Goal: Task Accomplishment & Management: Manage account settings

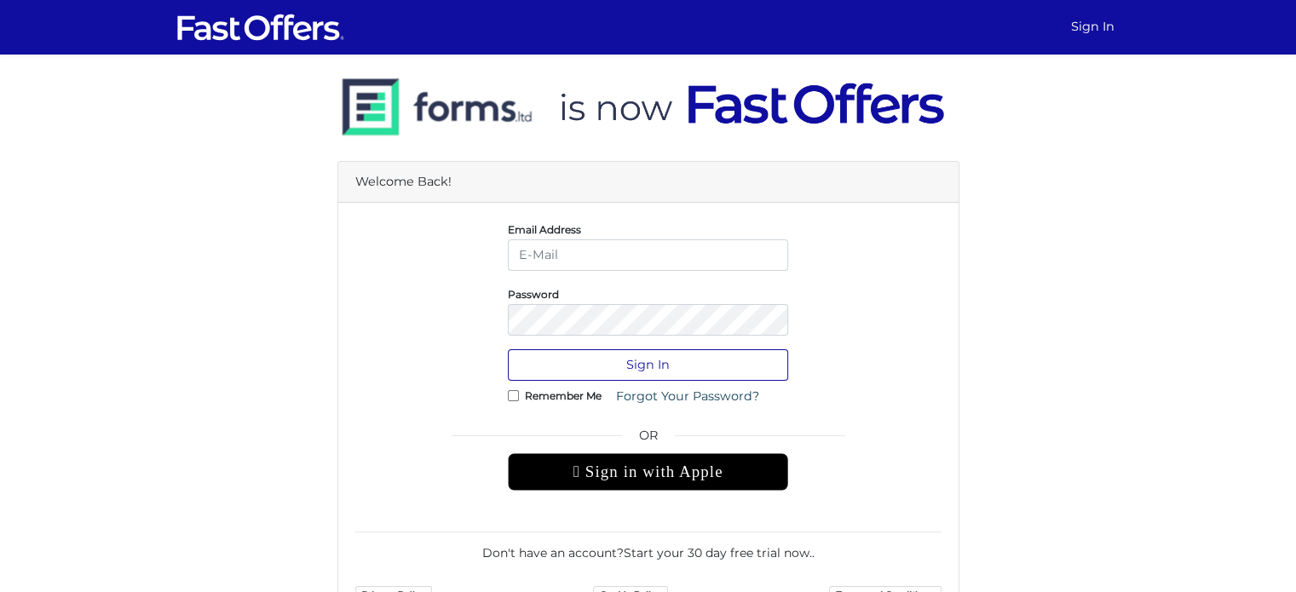
type input "[EMAIL_ADDRESS][DOMAIN_NAME]"
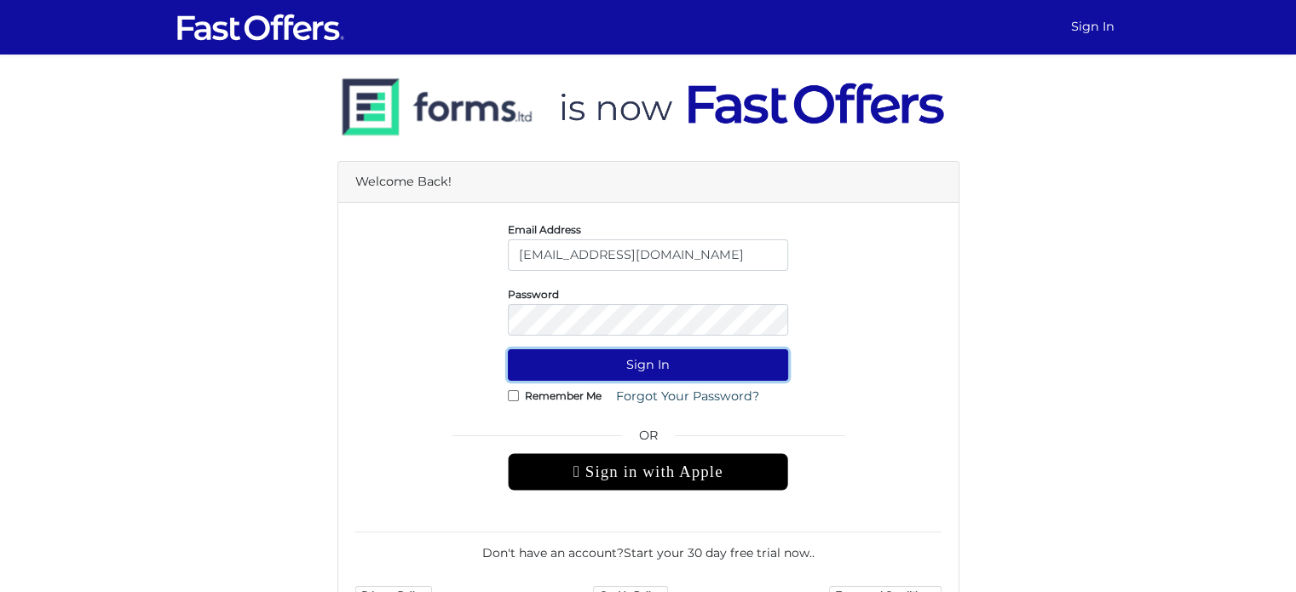
click at [680, 361] on button "Sign In" at bounding box center [648, 365] width 280 height 32
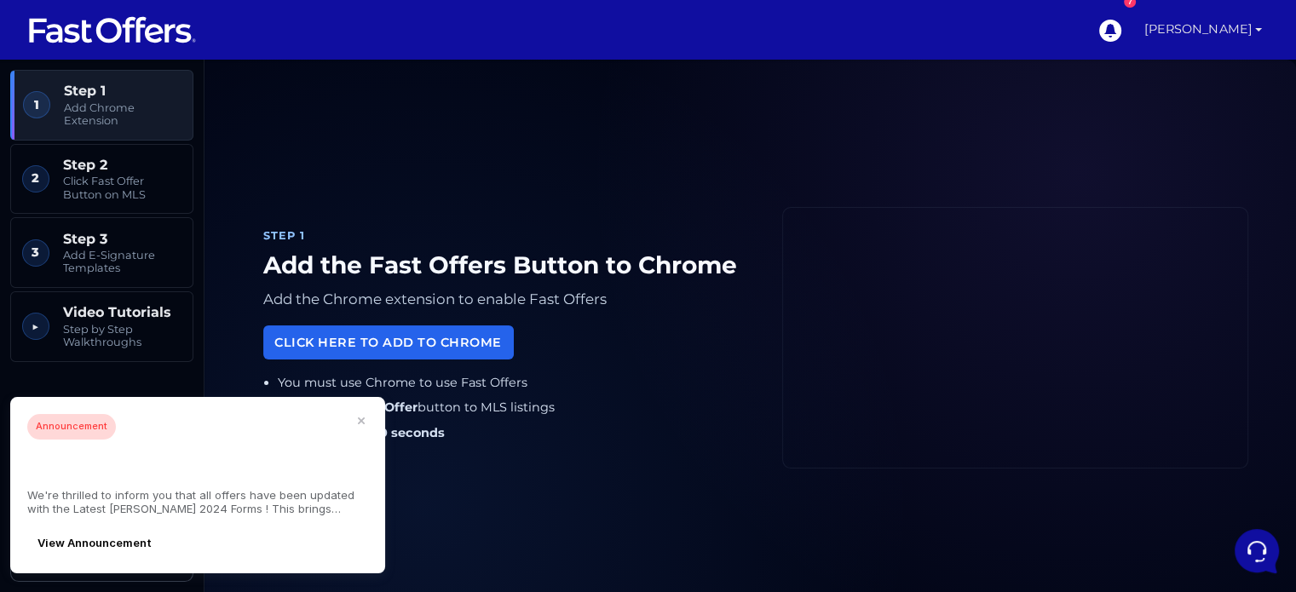
click at [1256, 26] on link "[PERSON_NAME]" at bounding box center [1203, 30] width 131 height 60
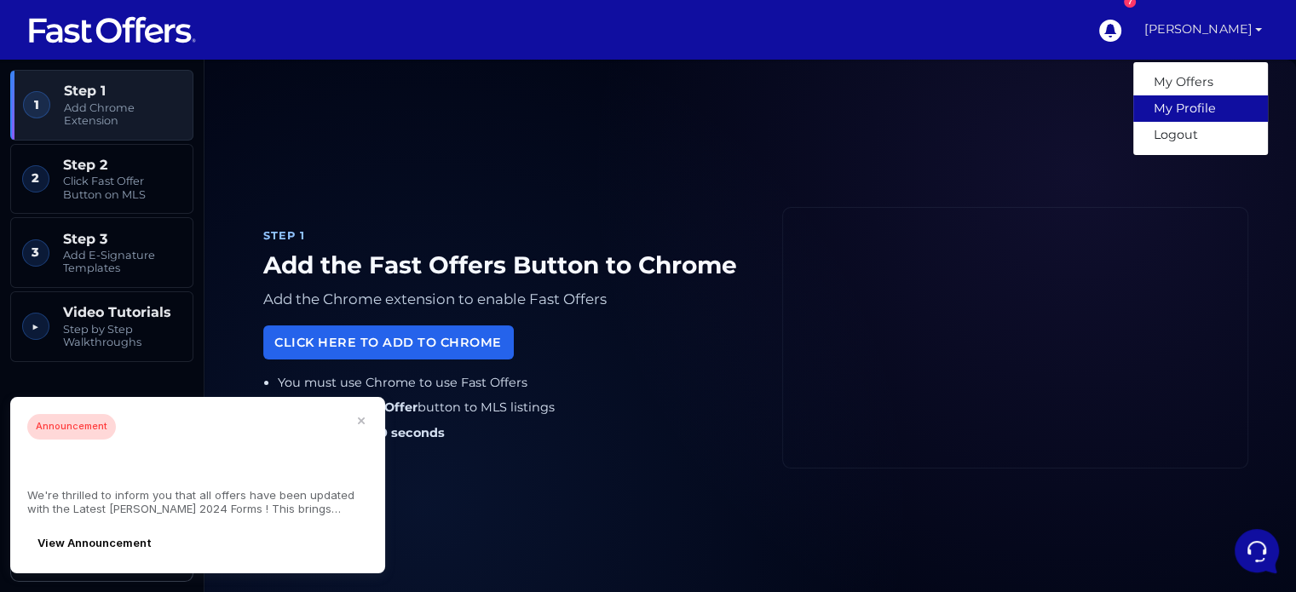
click at [1196, 113] on link "My Profile" at bounding box center [1201, 108] width 135 height 26
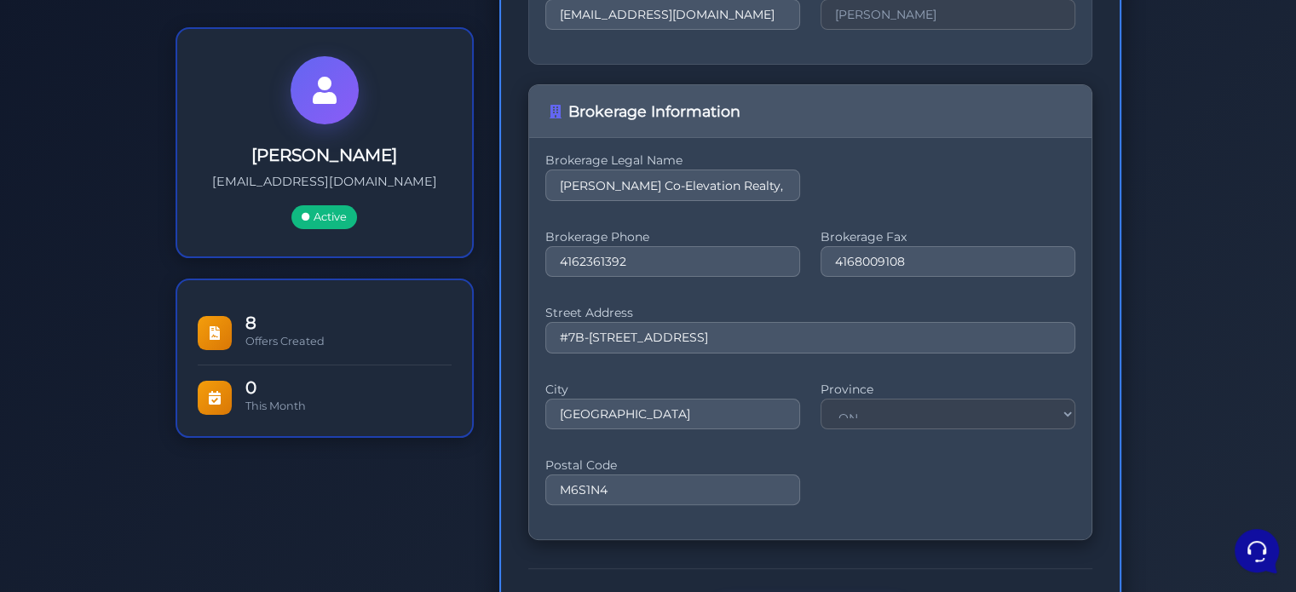
scroll to position [314, 0]
click at [316, 156] on h3 "[PERSON_NAME]" at bounding box center [325, 153] width 240 height 20
click at [310, 108] on div at bounding box center [325, 89] width 68 height 68
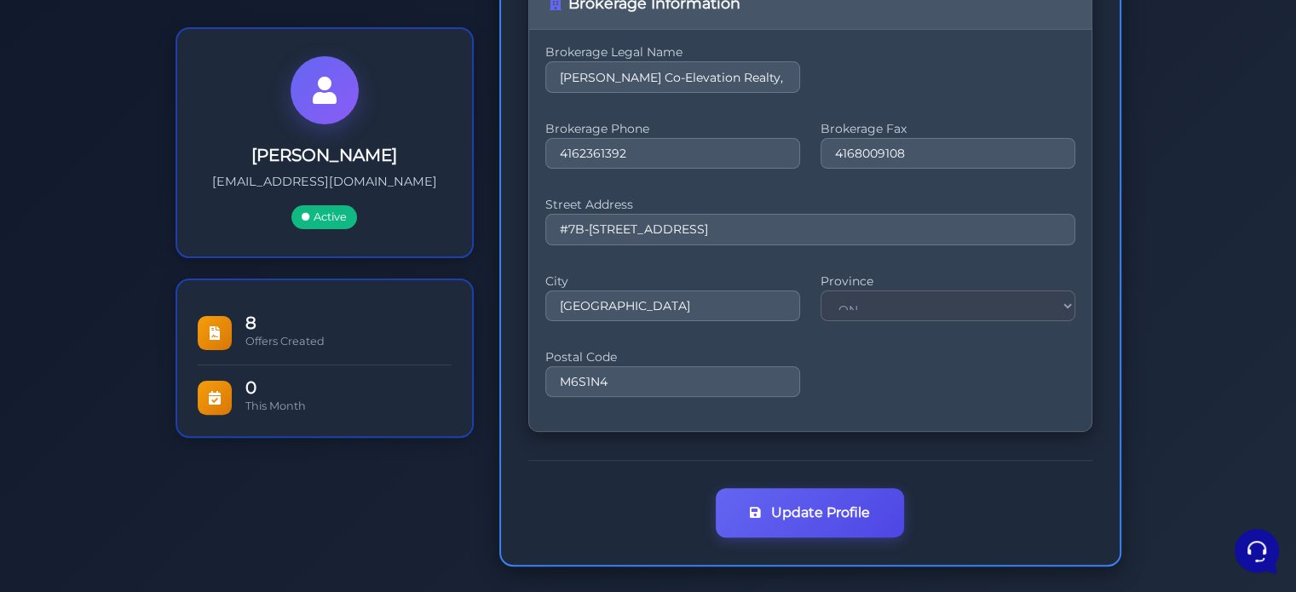
scroll to position [421, 0]
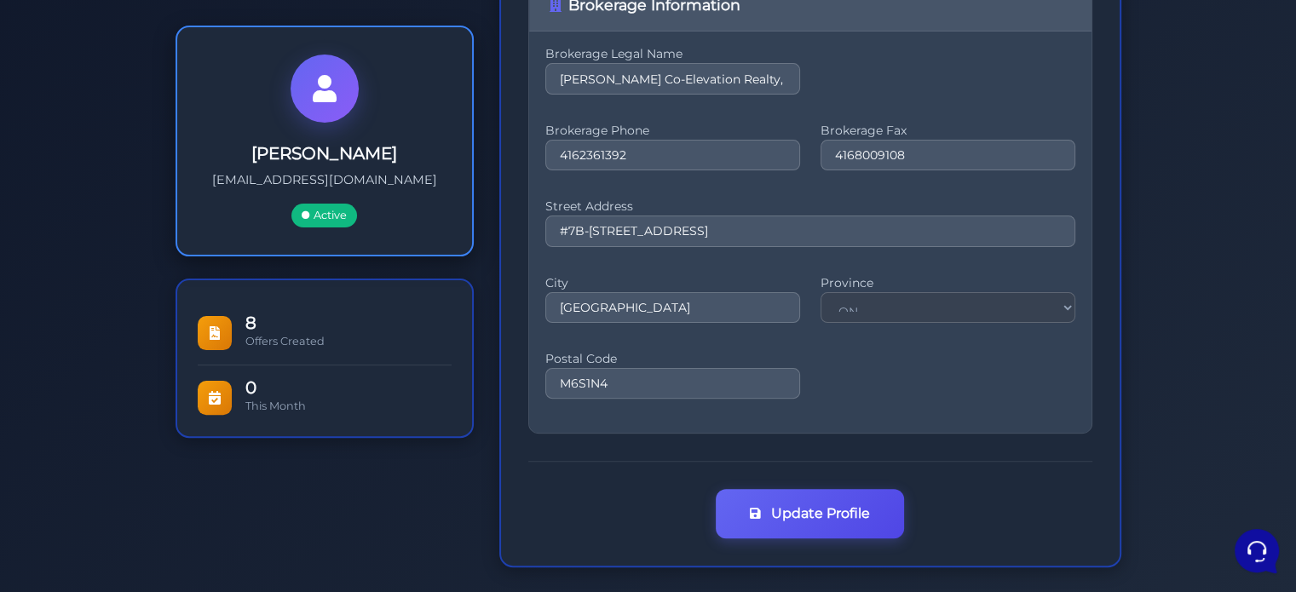
click at [324, 211] on span "Active" at bounding box center [324, 216] width 66 height 24
click at [318, 95] on icon at bounding box center [325, 88] width 24 height 27
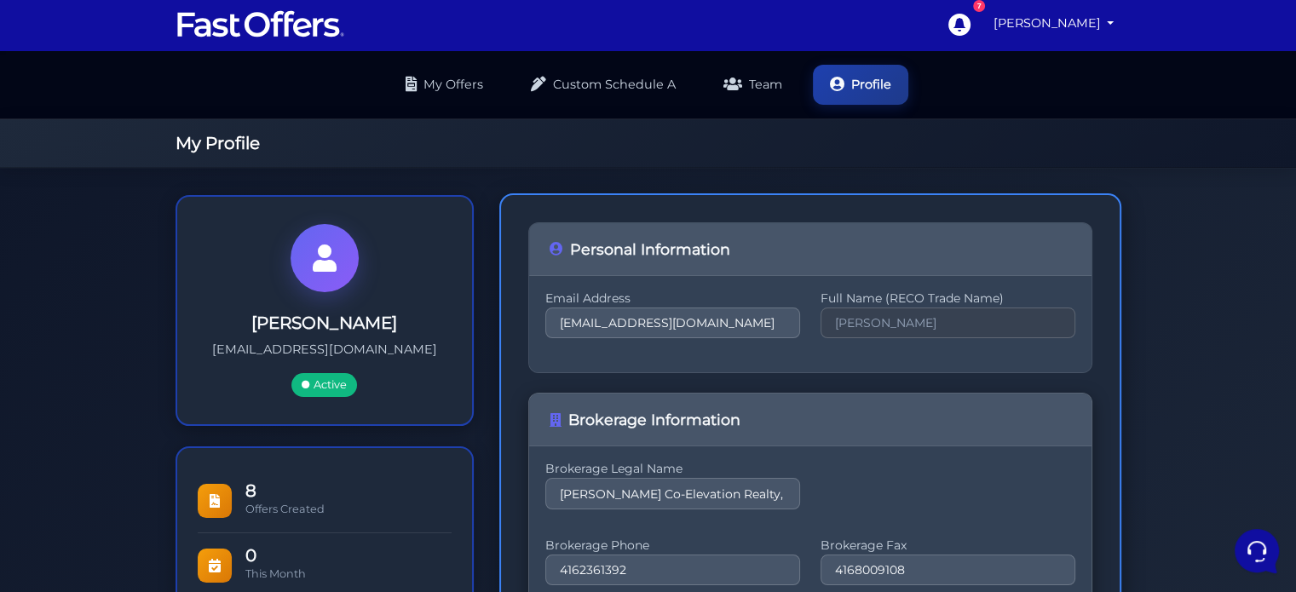
scroll to position [0, 0]
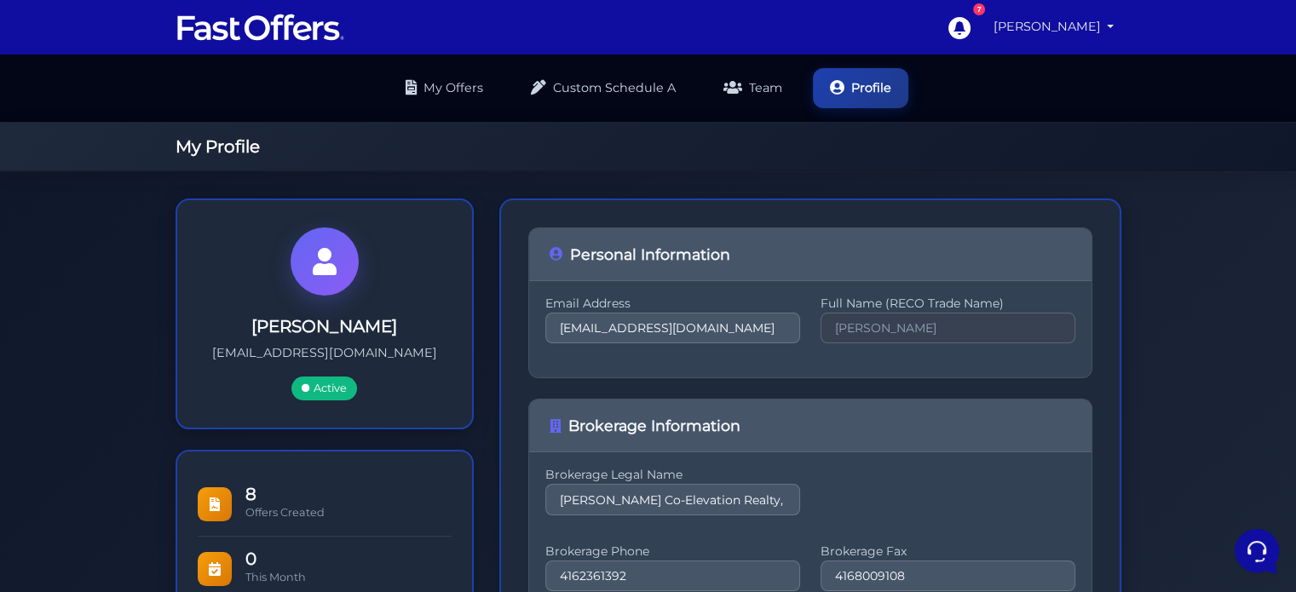
click at [1108, 23] on link "[PERSON_NAME]" at bounding box center [1054, 26] width 135 height 33
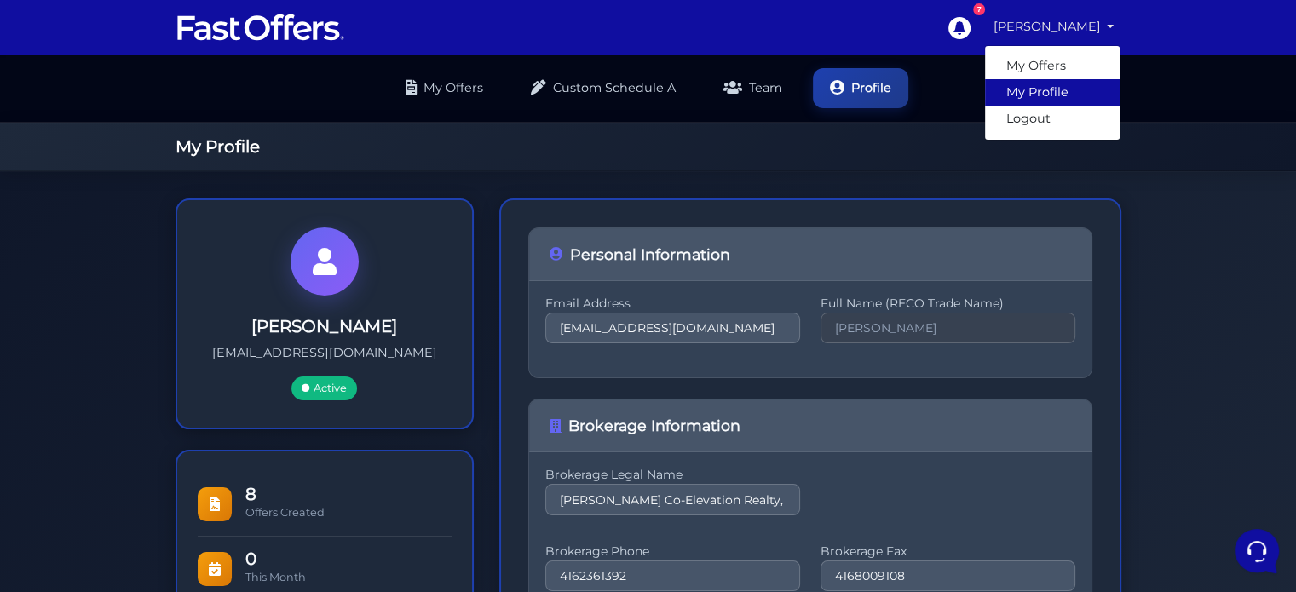
click at [1043, 88] on link "My Profile" at bounding box center [1052, 92] width 135 height 26
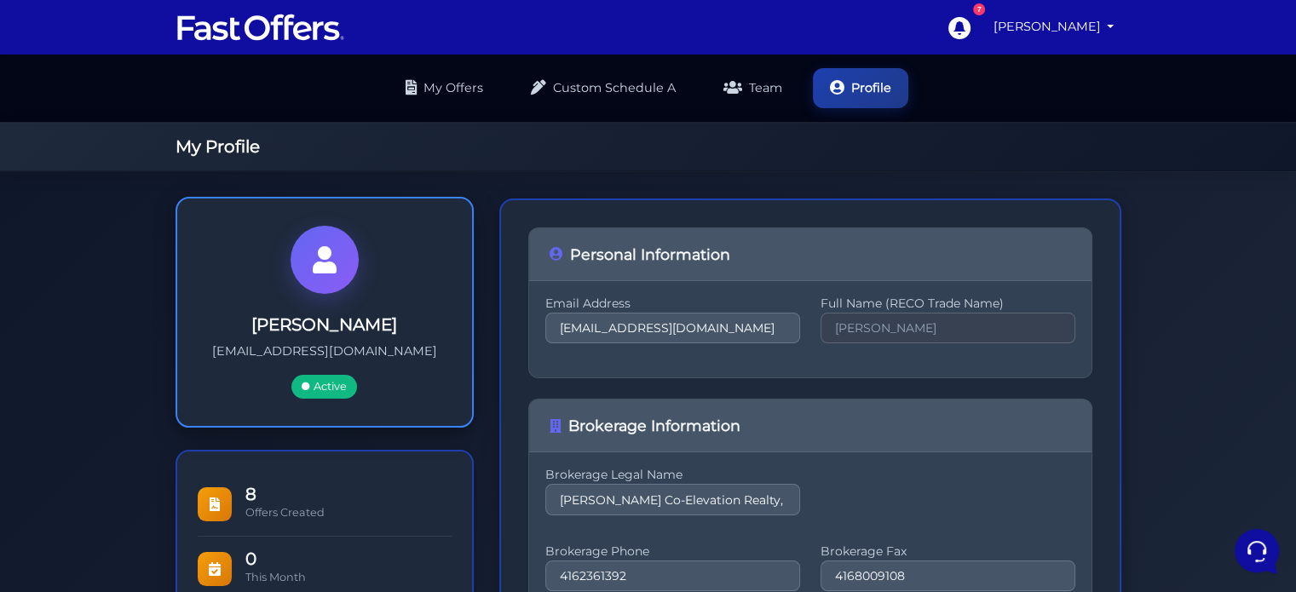
click at [311, 390] on span "Active" at bounding box center [324, 387] width 66 height 24
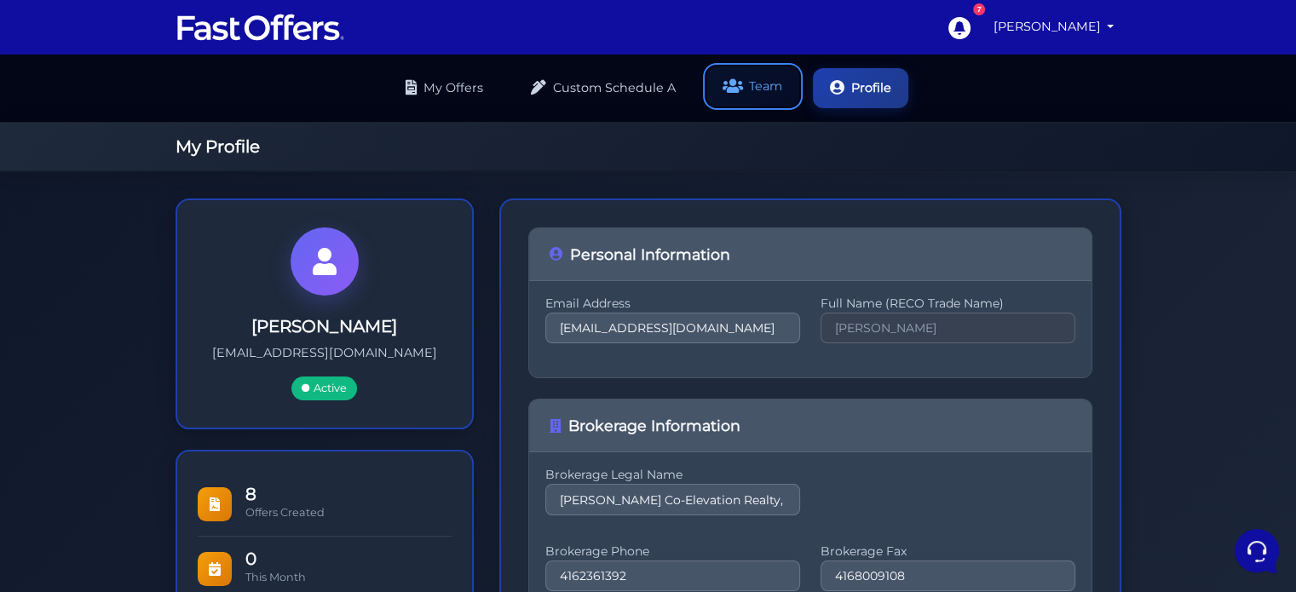
click at [744, 88] on link "Team" at bounding box center [753, 86] width 93 height 40
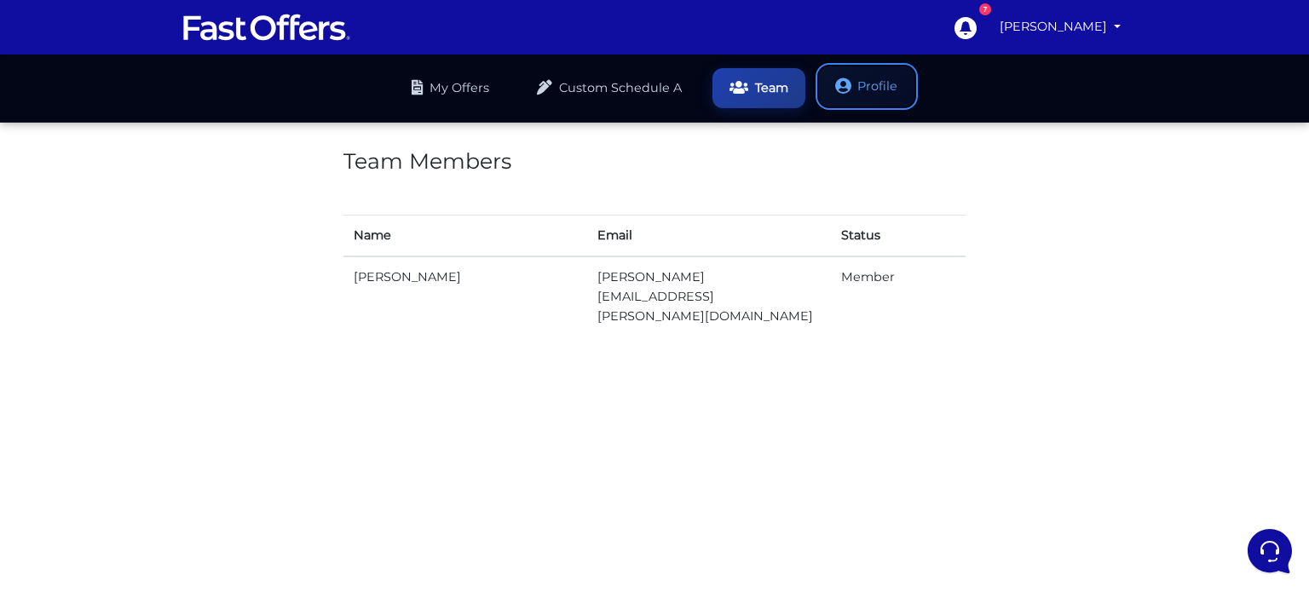
click at [874, 88] on link "Profile" at bounding box center [866, 86] width 95 height 40
